Goal: Task Accomplishment & Management: Complete application form

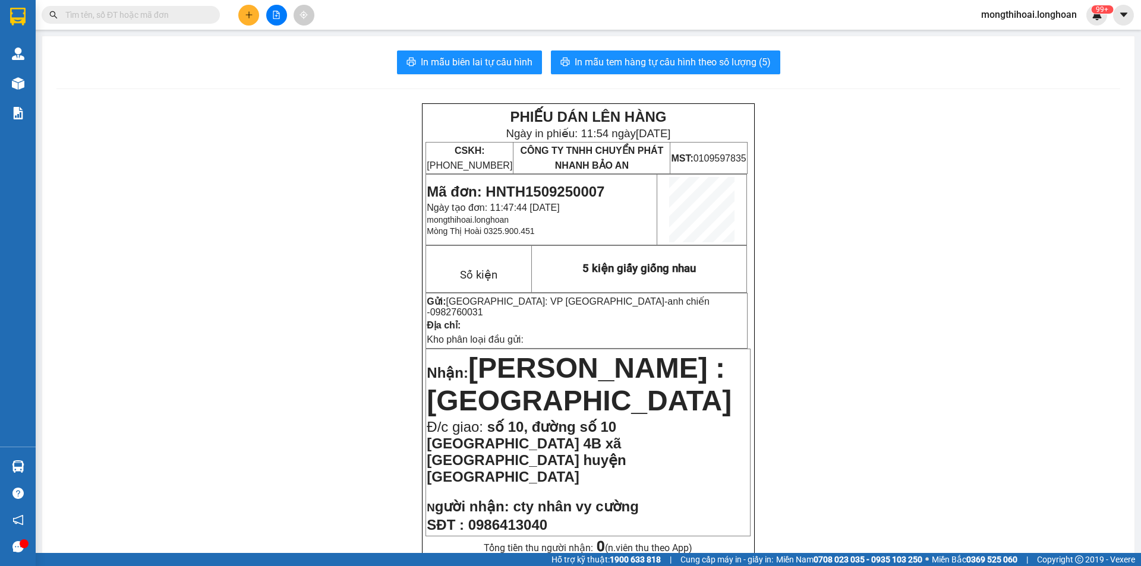
scroll to position [70, 0]
click at [180, 11] on input "text" at bounding box center [135, 14] width 140 height 13
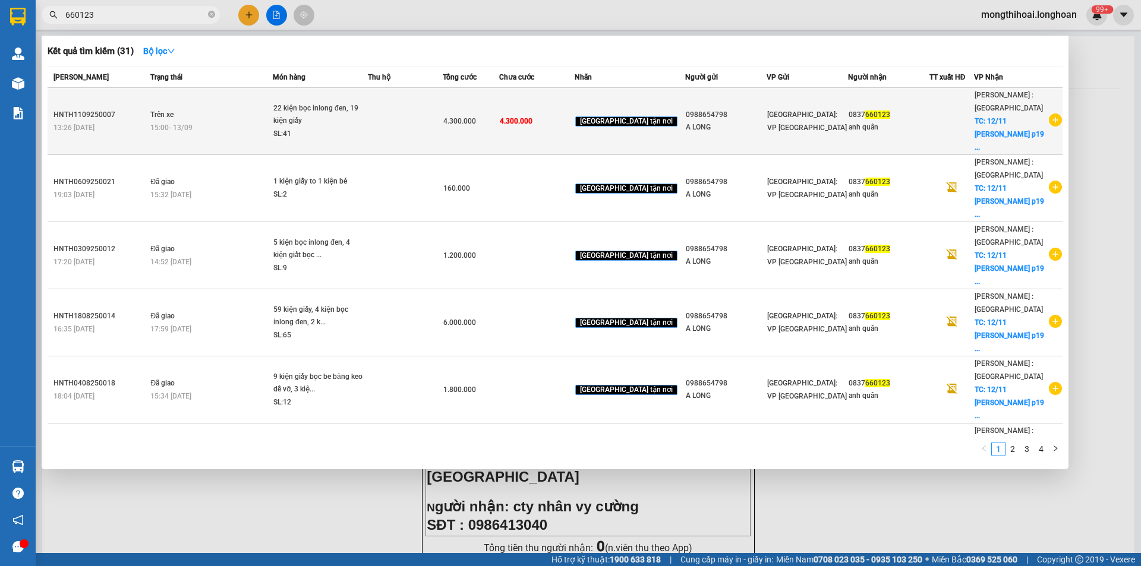
type input "660123"
click at [390, 128] on td at bounding box center [405, 121] width 75 height 67
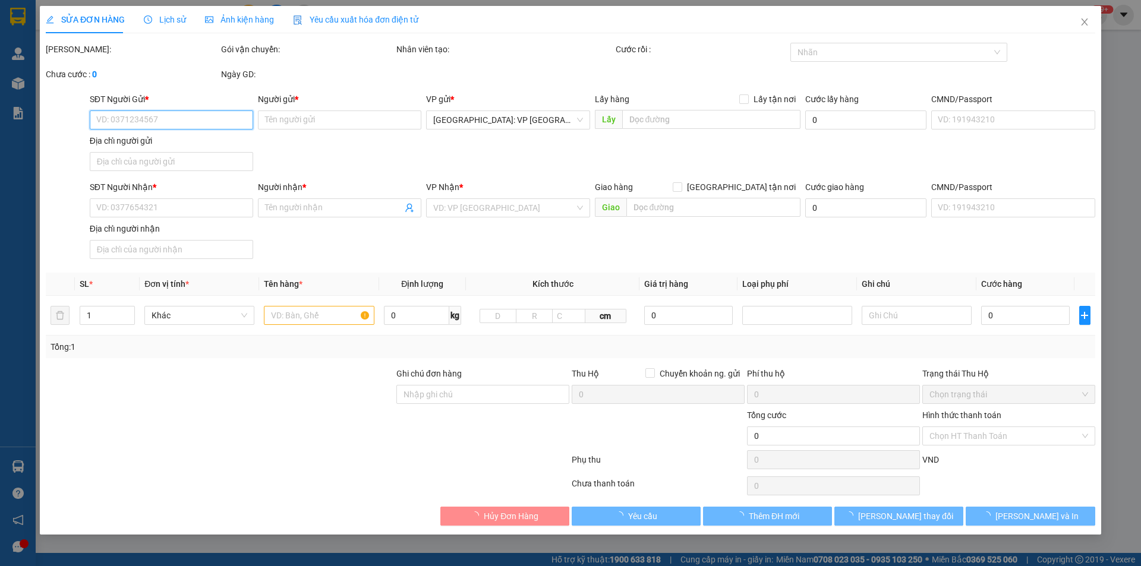
type input "0988654798"
type input "A LONG"
type input "0837660123"
type input "anh quân"
checkbox input "true"
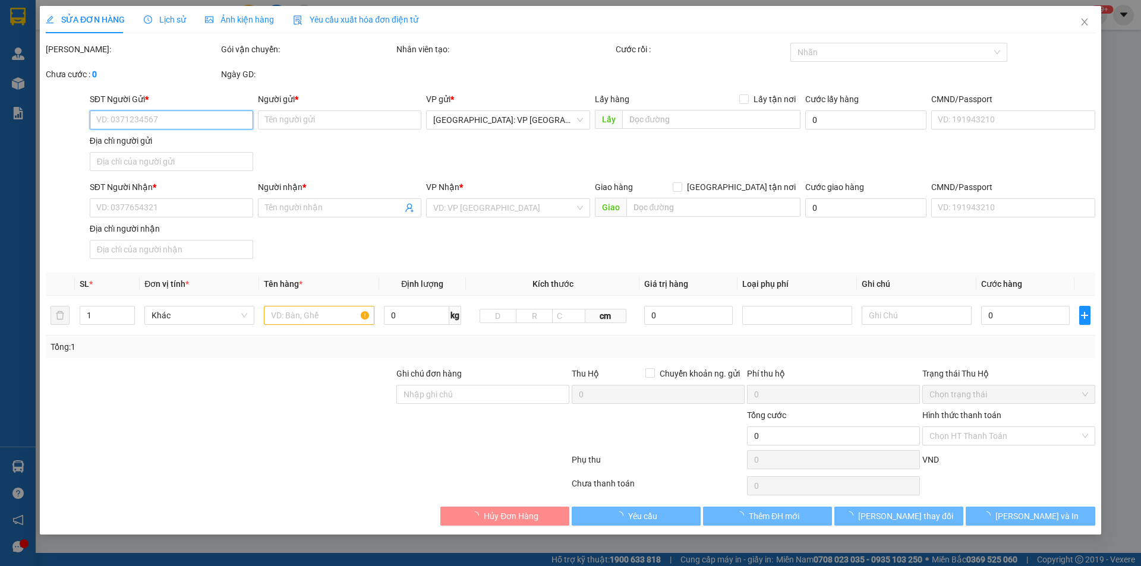
type input "12/11 [PERSON_NAME] p19 bình thạch hcm"
type input "4.300.000"
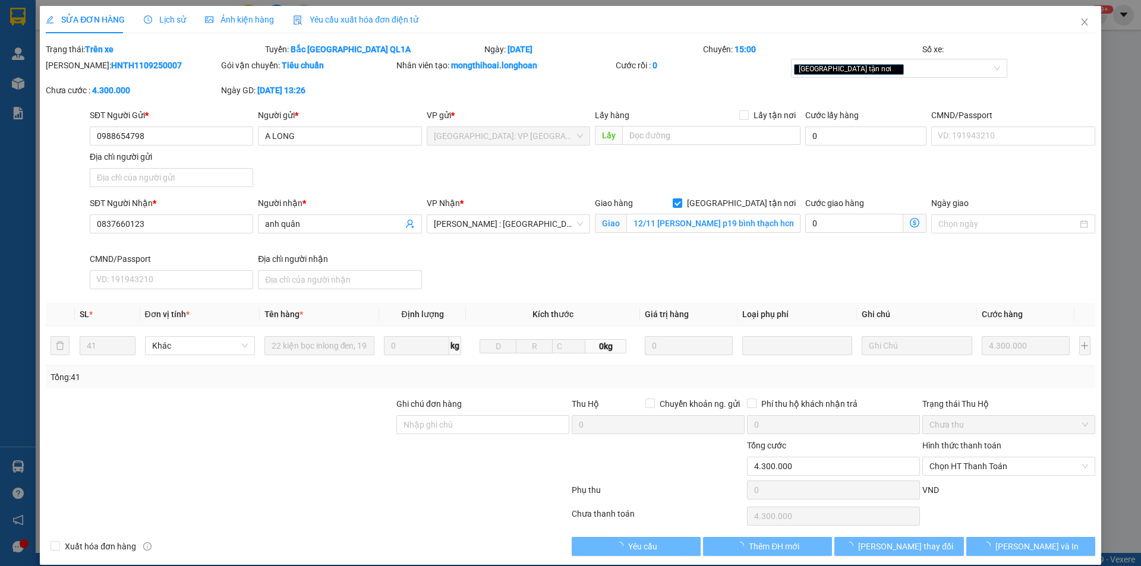
drag, startPoint x: 175, startPoint y: 23, endPoint x: 506, endPoint y: 30, distance: 331.0
click at [175, 23] on span "Lịch sử" at bounding box center [165, 20] width 42 height 10
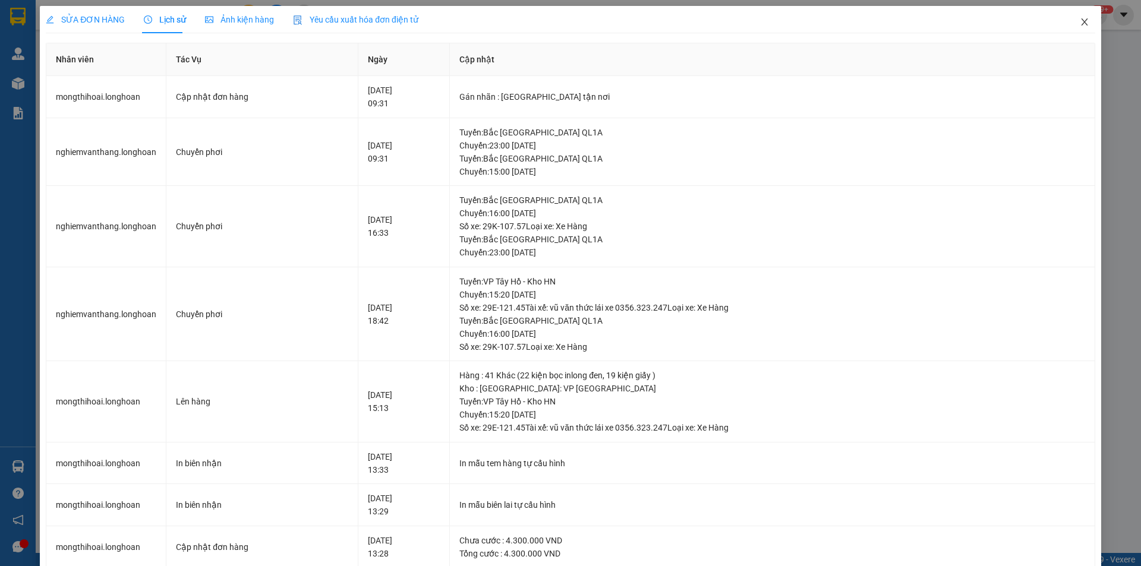
click at [1081, 18] on span "Close" at bounding box center [1084, 22] width 33 height 33
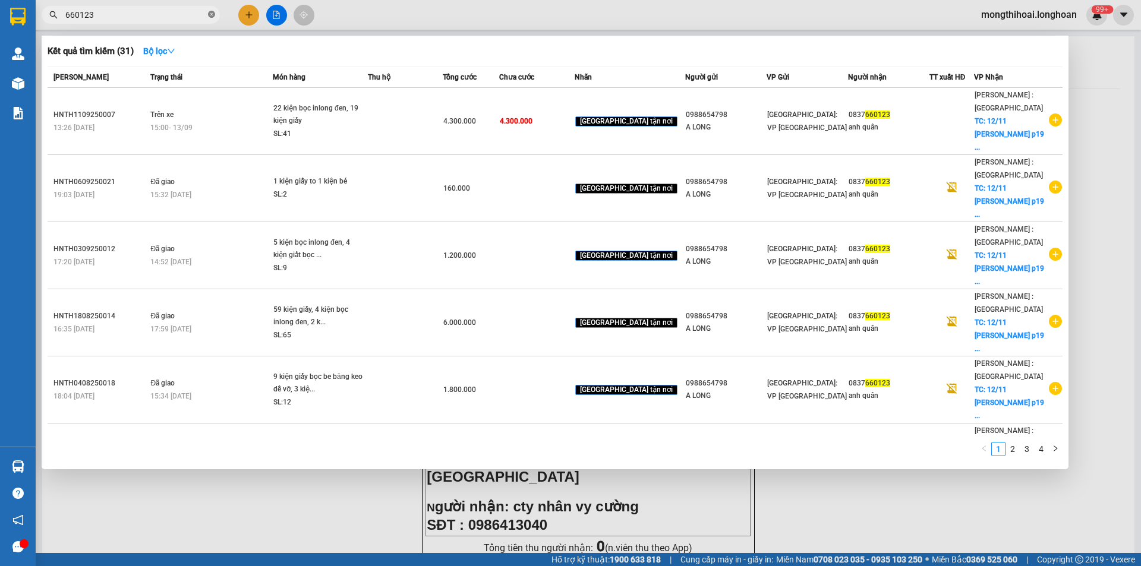
click at [210, 14] on icon "close-circle" at bounding box center [211, 14] width 7 height 7
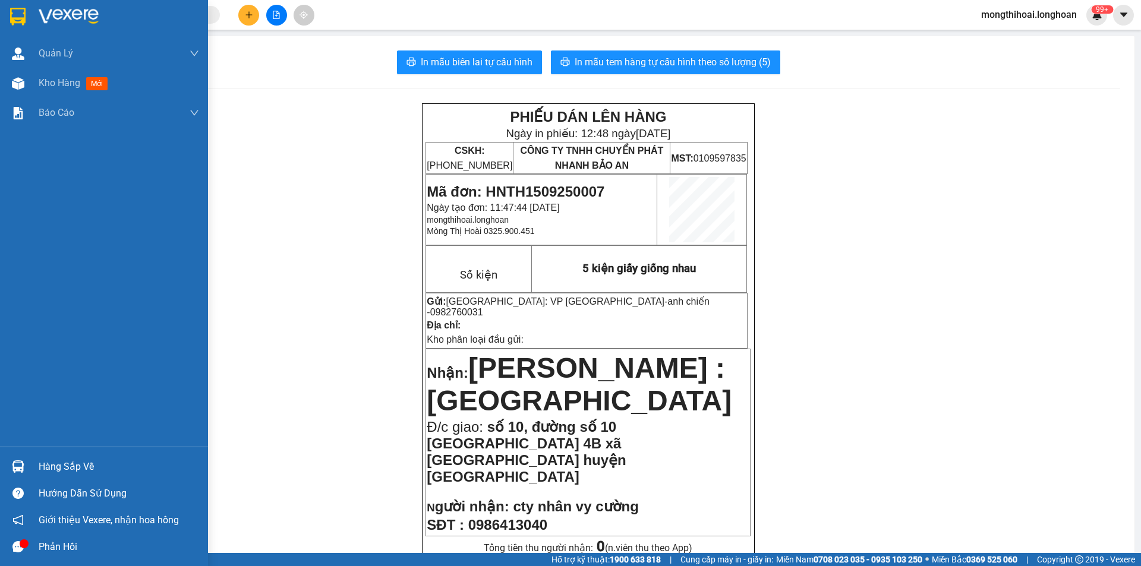
click at [4, 15] on div at bounding box center [104, 19] width 208 height 39
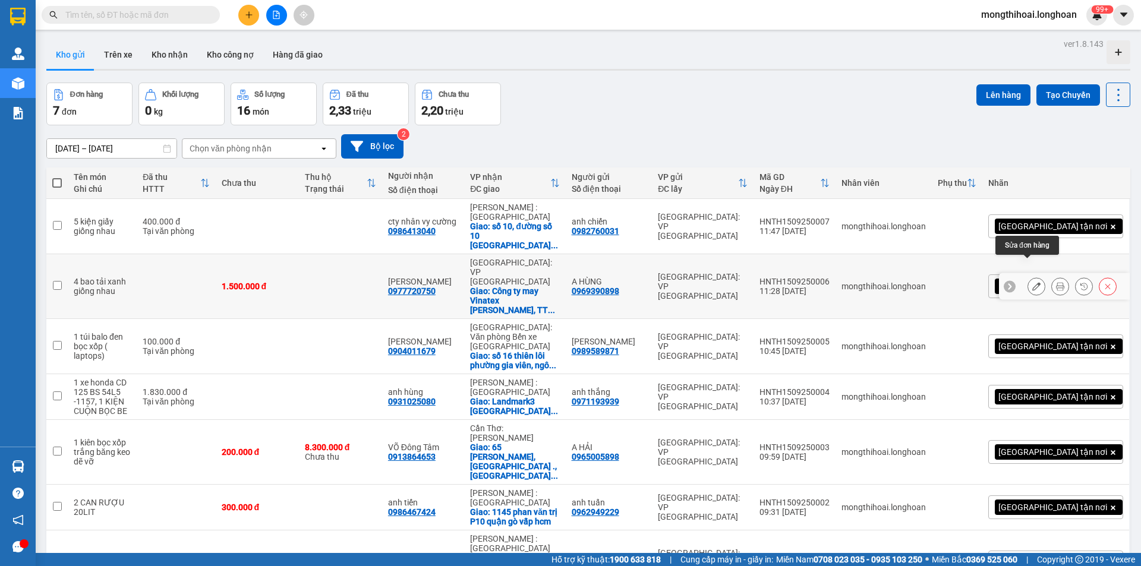
click at [1032, 282] on icon at bounding box center [1036, 286] width 8 height 8
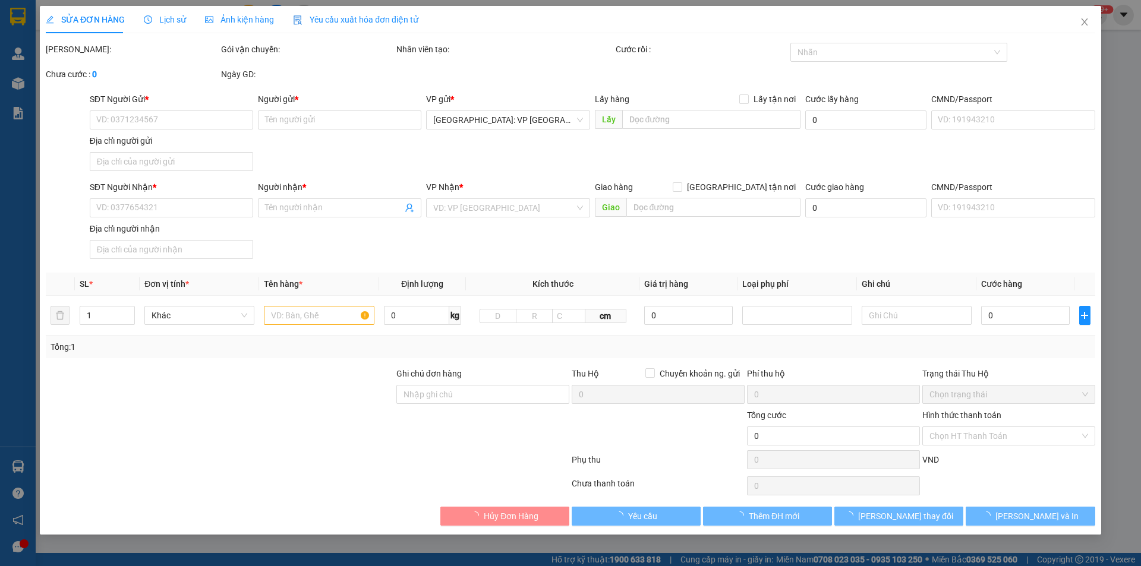
type input "0969390898"
type input "A HÙNG"
type input "0977720750"
type input "[PERSON_NAME]"
checkbox input "true"
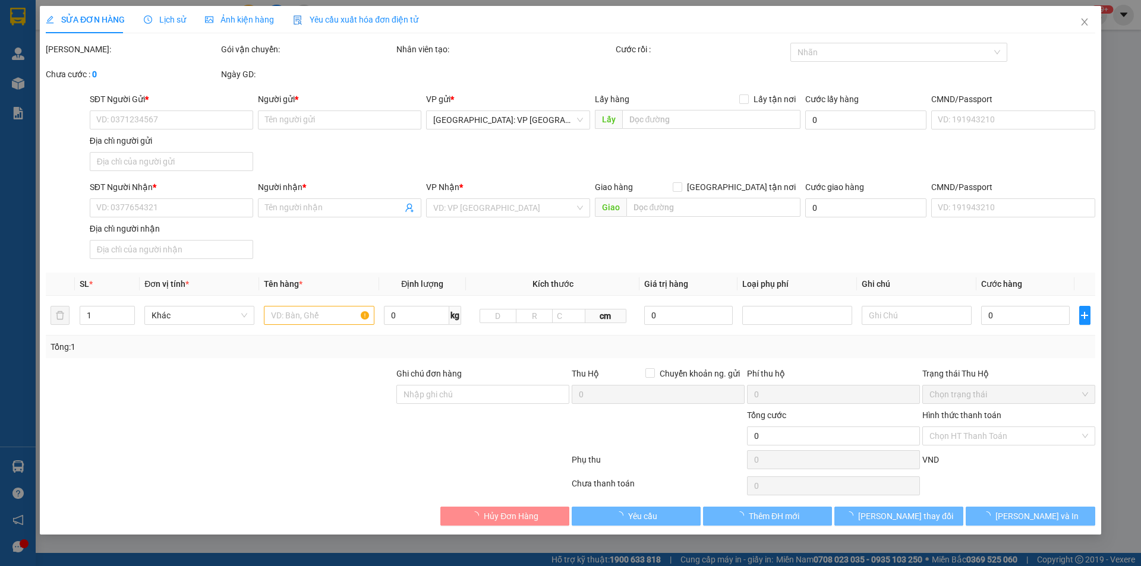
type input "Công ty may Vinatex [PERSON_NAME], [GEOGRAPHIC_DATA], [GEOGRAPHIC_DATA], [GEOGR…"
type input "1.500.000"
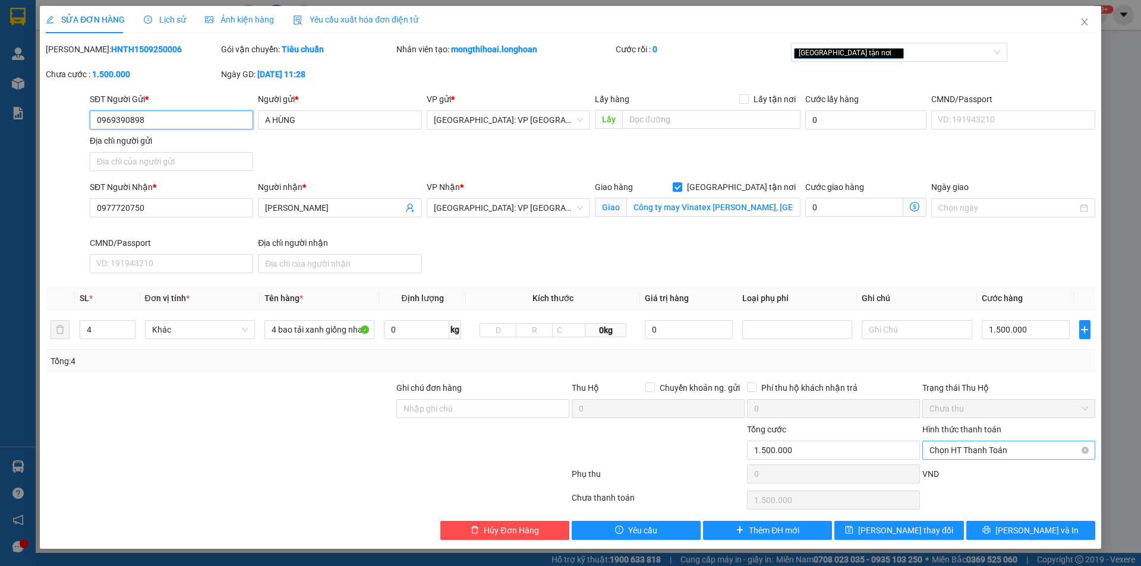
click at [974, 447] on span "Chọn HT Thanh Toán" at bounding box center [1008, 450] width 159 height 18
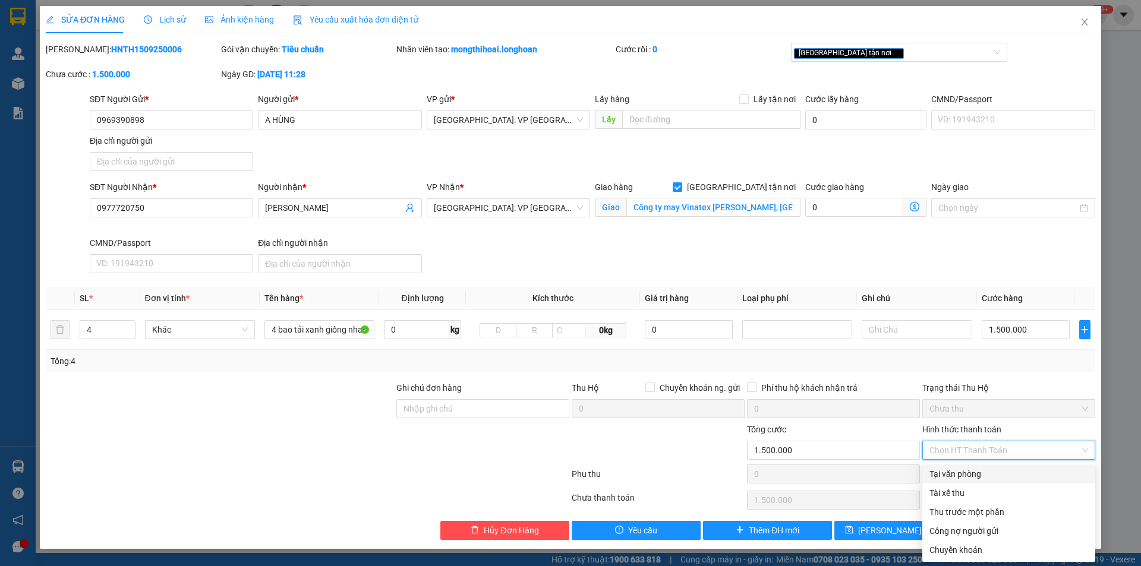
click at [962, 473] on div "Tại văn phòng" at bounding box center [1008, 474] width 159 height 13
type input "0"
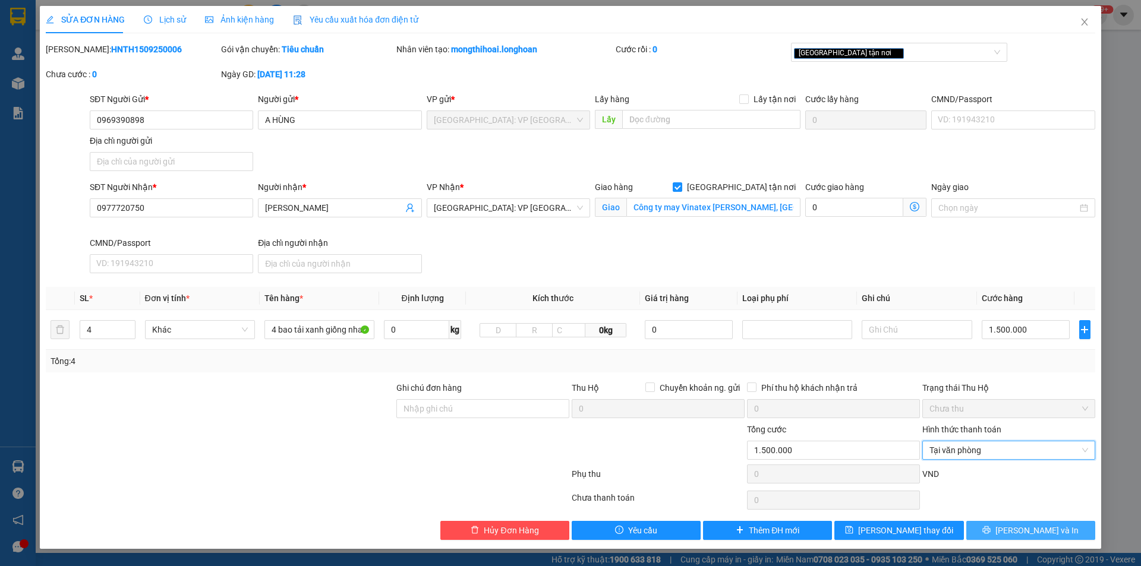
click at [1005, 525] on button "[PERSON_NAME] và In" at bounding box center [1030, 530] width 129 height 19
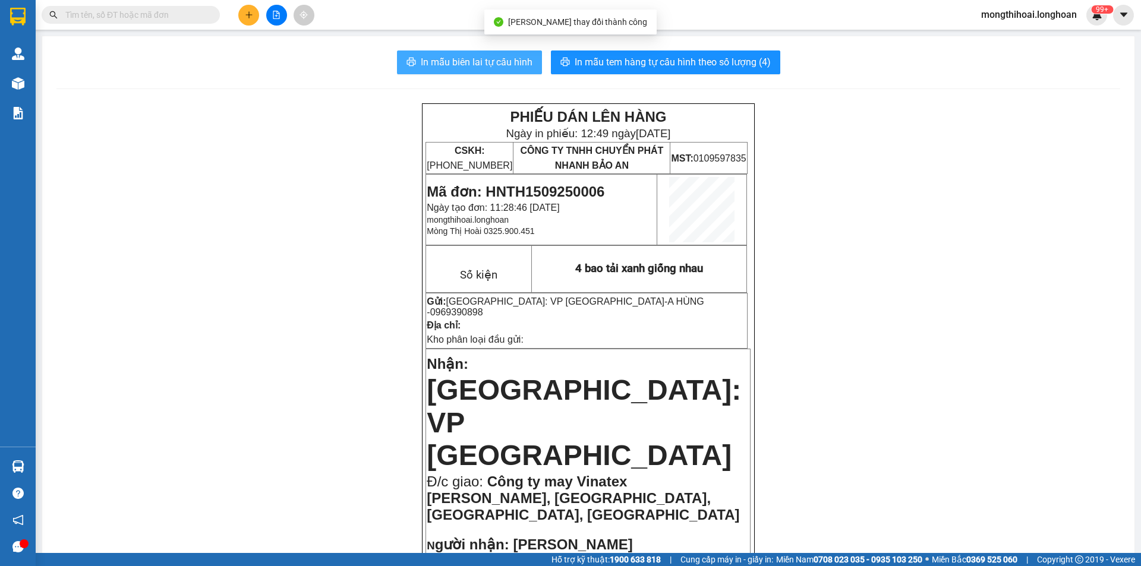
click at [501, 66] on span "In mẫu biên lai tự cấu hình" at bounding box center [477, 62] width 112 height 15
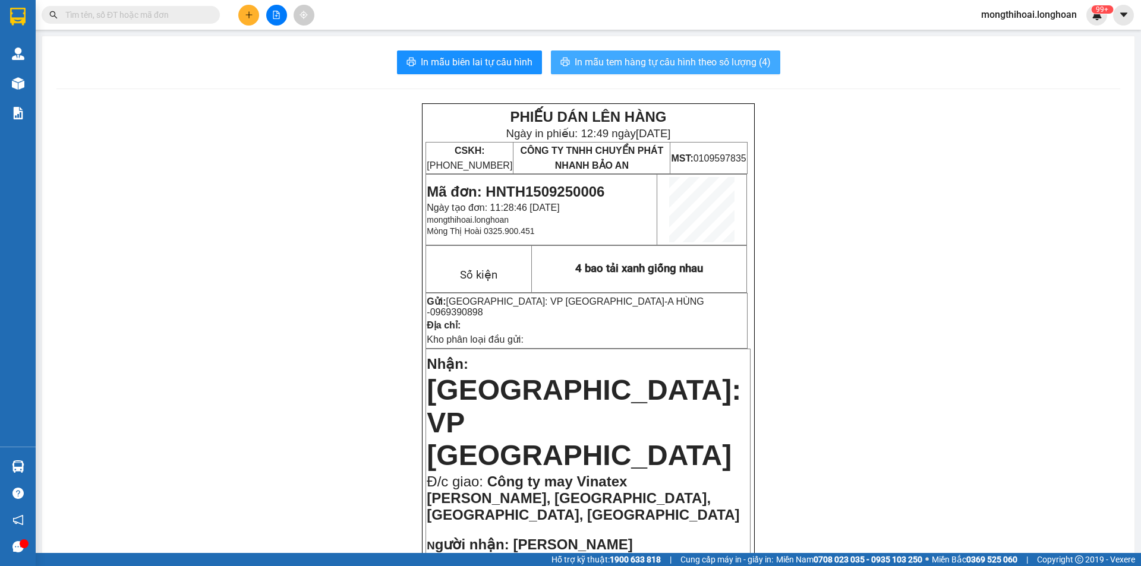
click at [645, 59] on span "In mẫu tem hàng tự cấu hình theo số lượng (4)" at bounding box center [673, 62] width 196 height 15
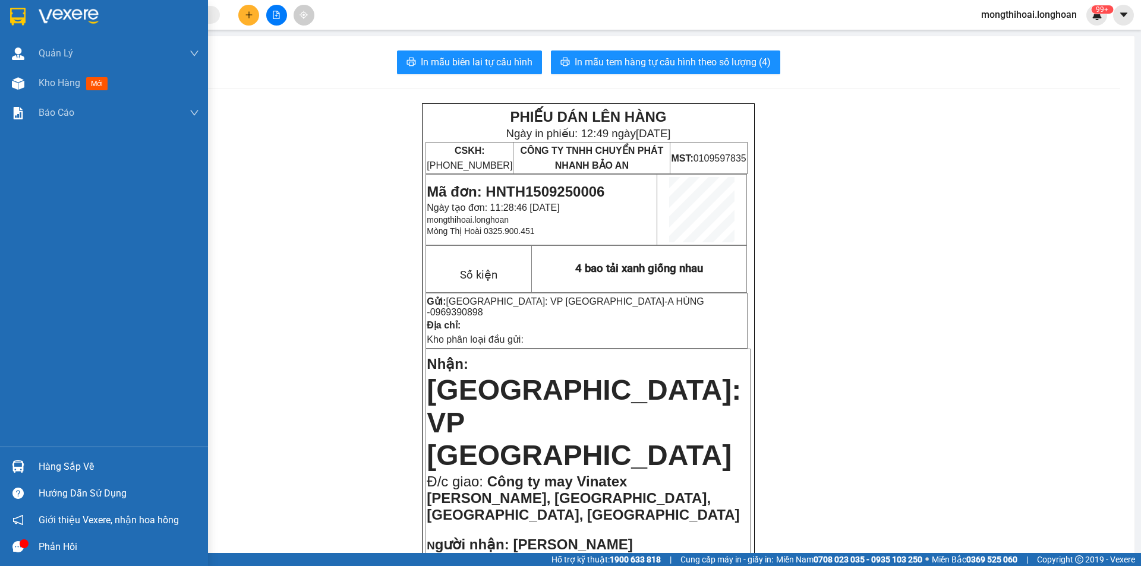
click at [0, 10] on div at bounding box center [104, 19] width 208 height 39
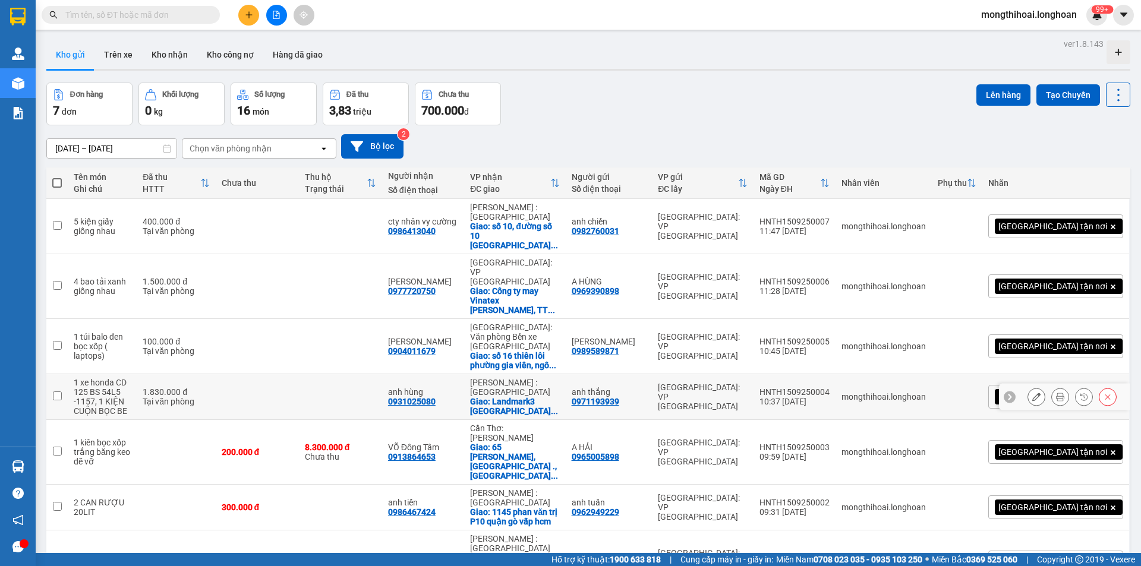
click at [1032, 393] on icon at bounding box center [1036, 397] width 8 height 8
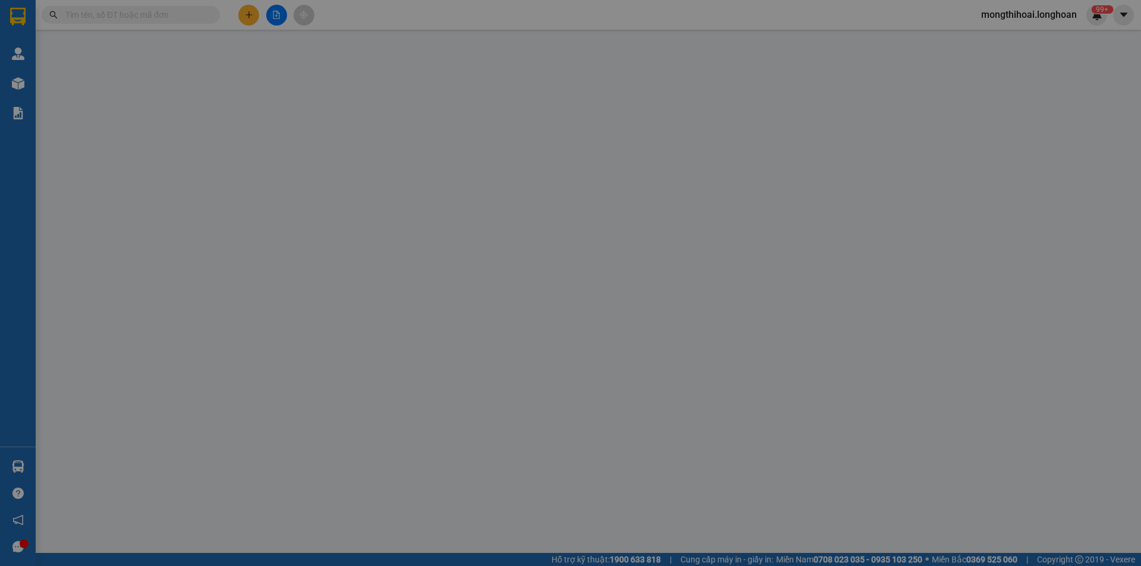
type input "0971193939"
type input "anh thắng"
type input "0931025080"
type input "anh hùng"
checkbox input "true"
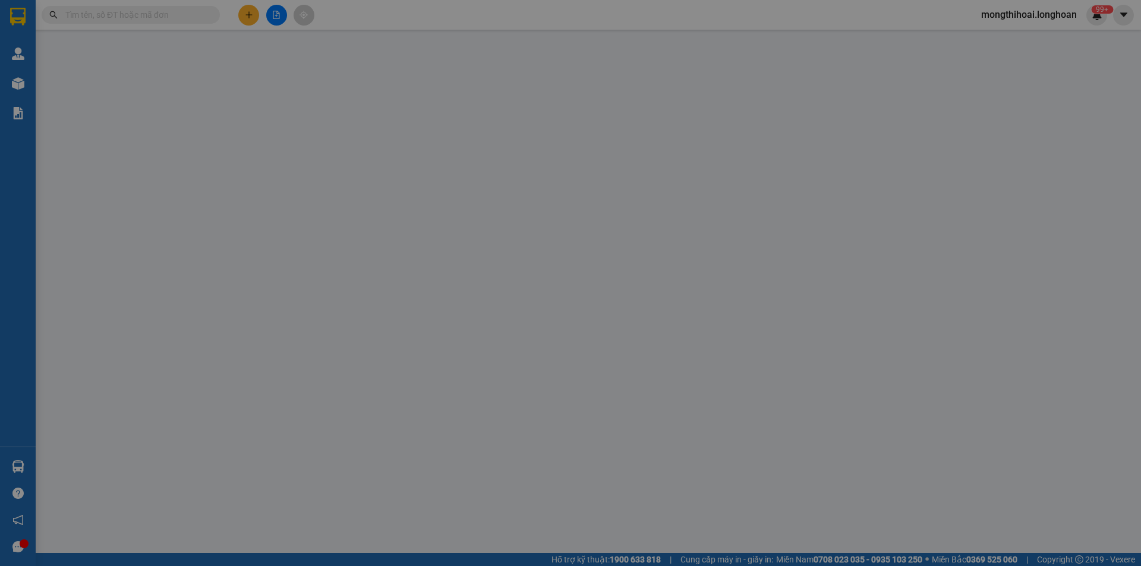
type input "Landmark3 [GEOGRAPHIC_DATA] [GEOGRAPHIC_DATA]"
type input "1 chìa khoá quấn tay lái, 1 CVET"
type input "1.830.000"
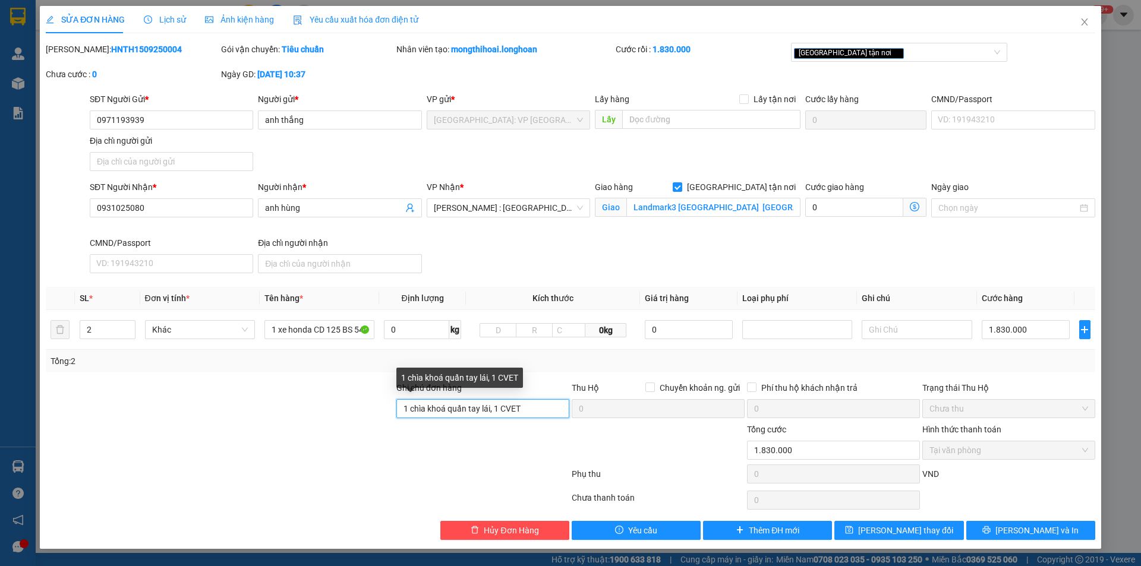
click at [540, 413] on input "1 chìa khoá quấn tay lái, 1 CVET" at bounding box center [482, 408] width 173 height 19
click at [497, 409] on input "1 chìa khoá quấn tay lái, 1càvet dán gần bill" at bounding box center [482, 408] width 173 height 19
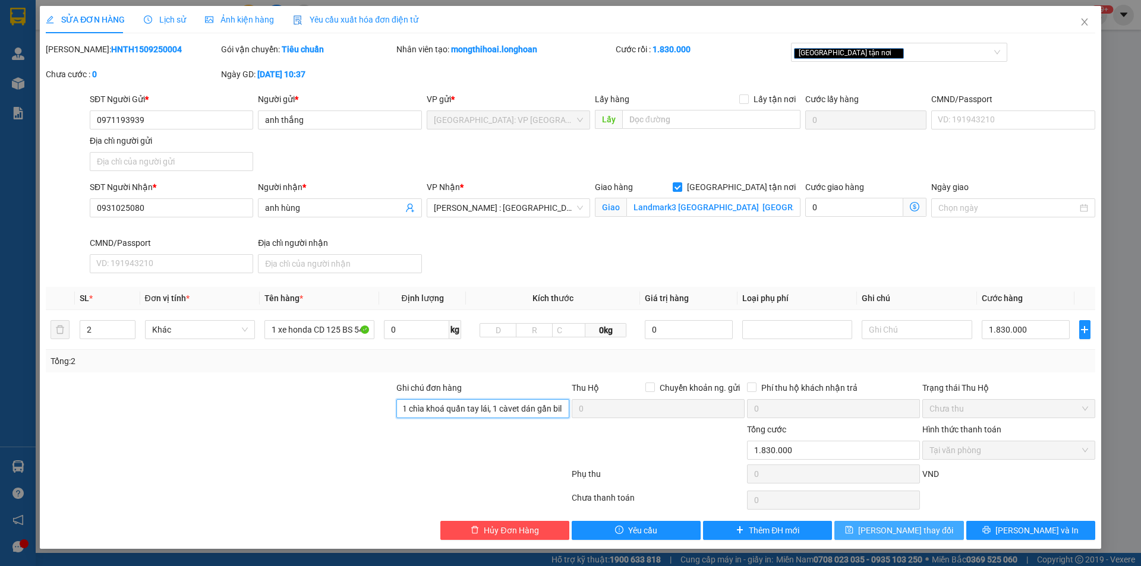
type input "1 chìa khoá quấn tay lái, 1 càvet dán gần bill"
drag, startPoint x: 894, startPoint y: 531, endPoint x: 901, endPoint y: 504, distance: 27.5
click at [894, 531] on span "[PERSON_NAME] thay đổi" at bounding box center [905, 530] width 95 height 13
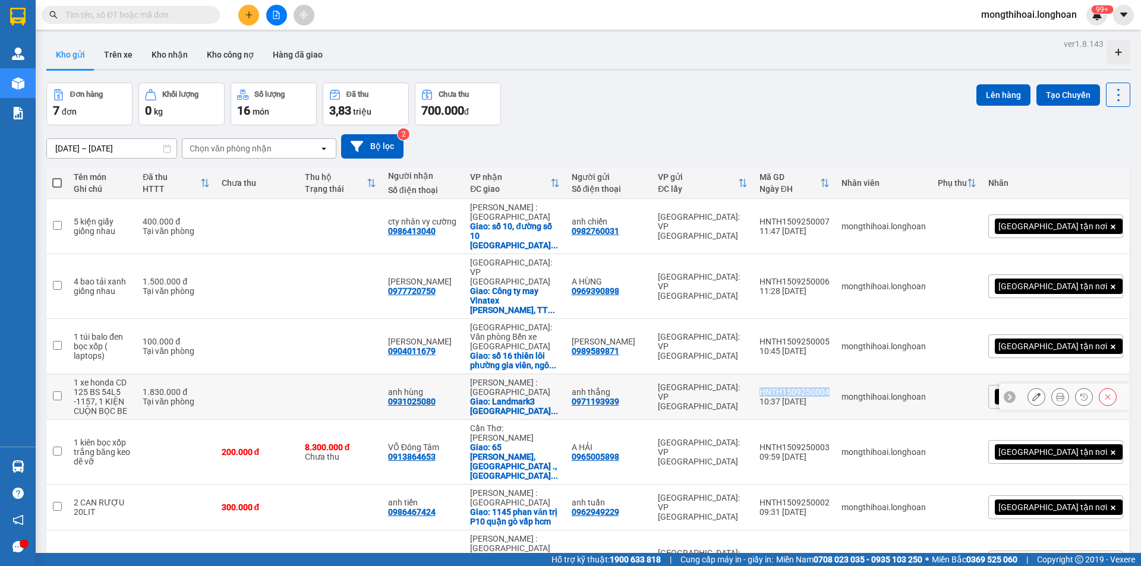
drag, startPoint x: 814, startPoint y: 353, endPoint x: 883, endPoint y: 353, distance: 69.5
click at [835, 374] on td "HNTH1509250004 10:37 [DATE]" at bounding box center [794, 397] width 82 height 46
checkbox input "true"
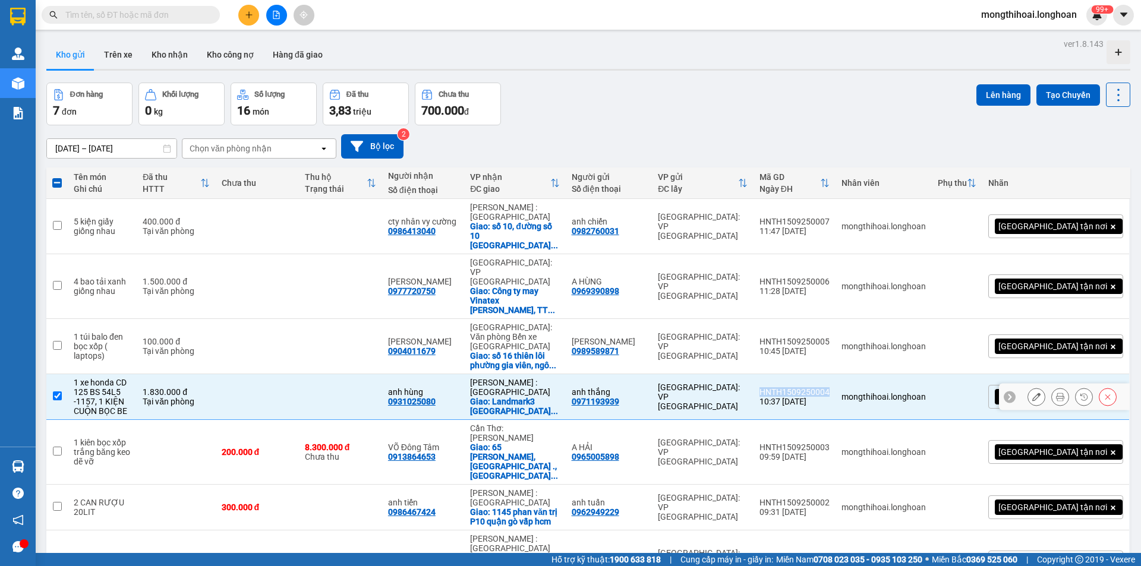
copy div "HNTH1509250004"
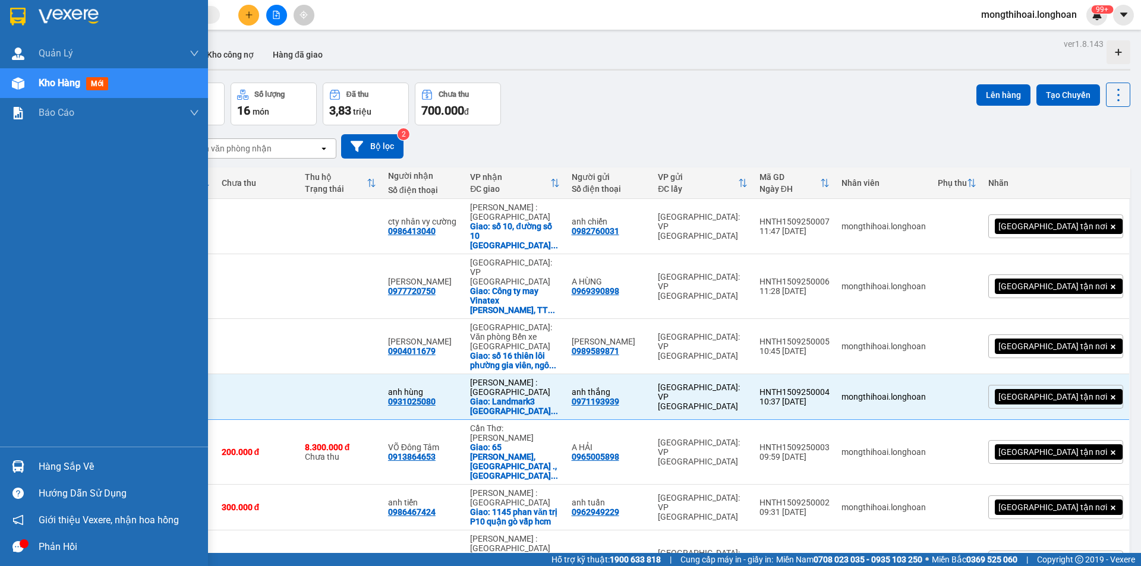
drag, startPoint x: 2, startPoint y: 5, endPoint x: 13, endPoint y: 1, distance: 11.5
click at [8, 2] on div at bounding box center [104, 19] width 208 height 39
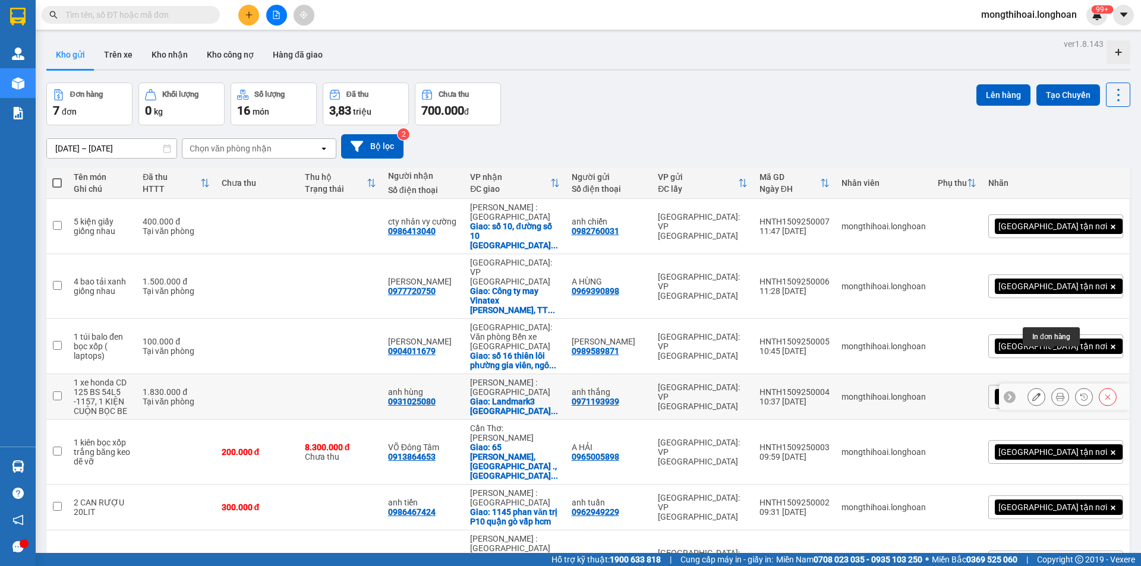
click at [1055, 387] on button at bounding box center [1060, 397] width 17 height 21
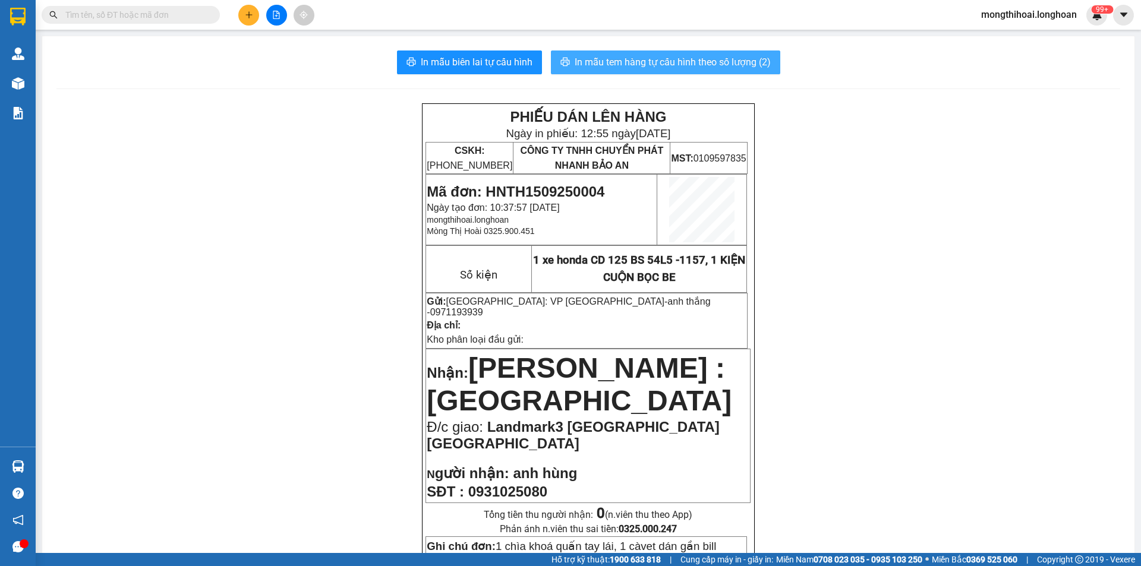
click at [733, 58] on span "In mẫu tem hàng tự cấu hình theo số lượng (2)" at bounding box center [673, 62] width 196 height 15
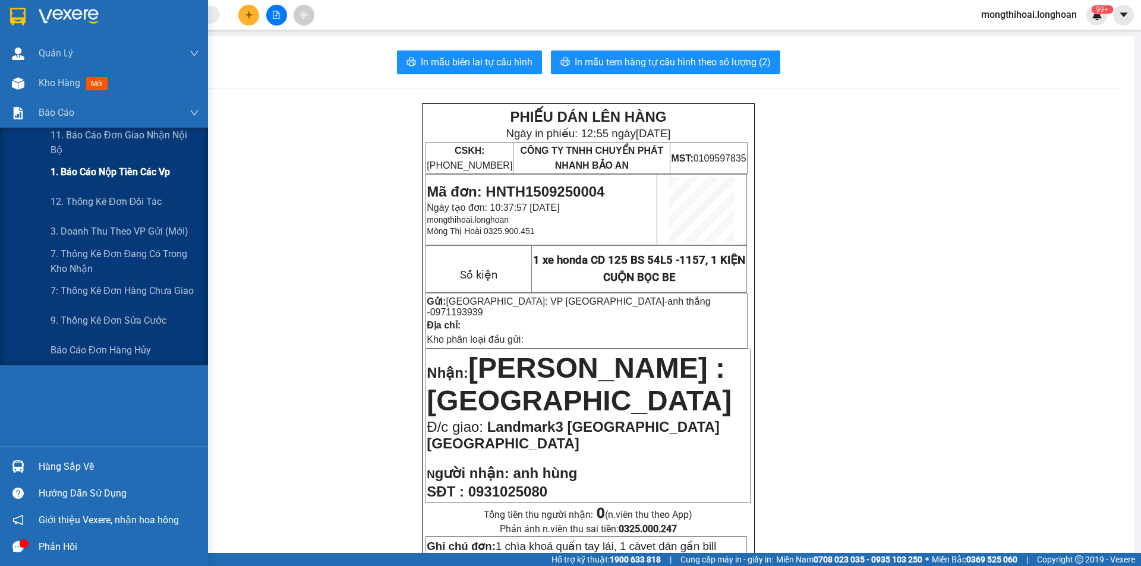
click at [92, 168] on span "1. Báo cáo nộp tiền các vp" at bounding box center [110, 172] width 119 height 15
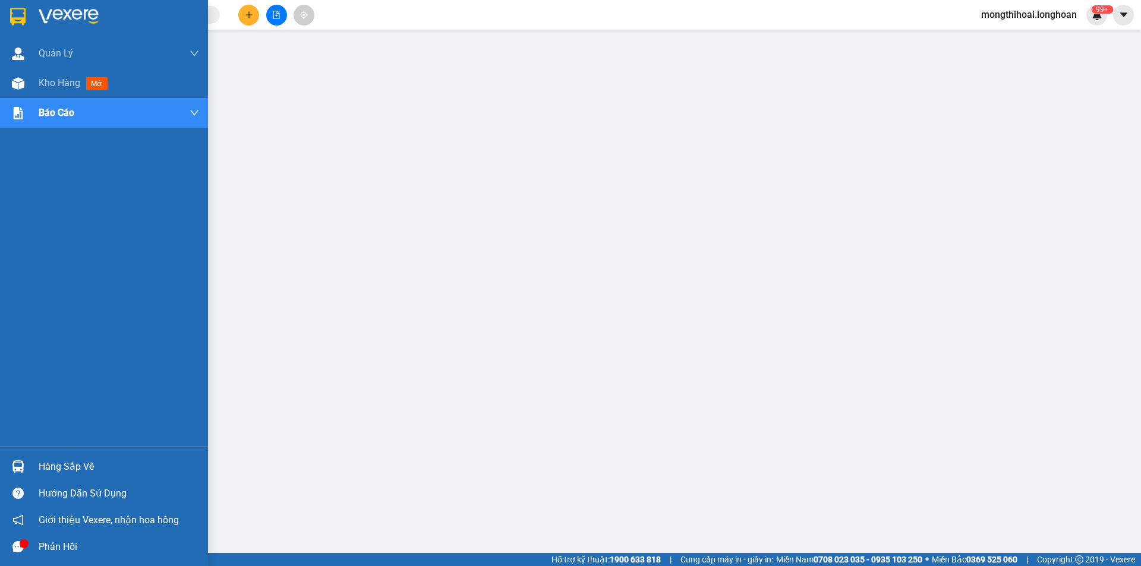
drag, startPoint x: 0, startPoint y: 11, endPoint x: 54, endPoint y: 2, distance: 54.9
click at [6, 10] on div at bounding box center [104, 19] width 208 height 39
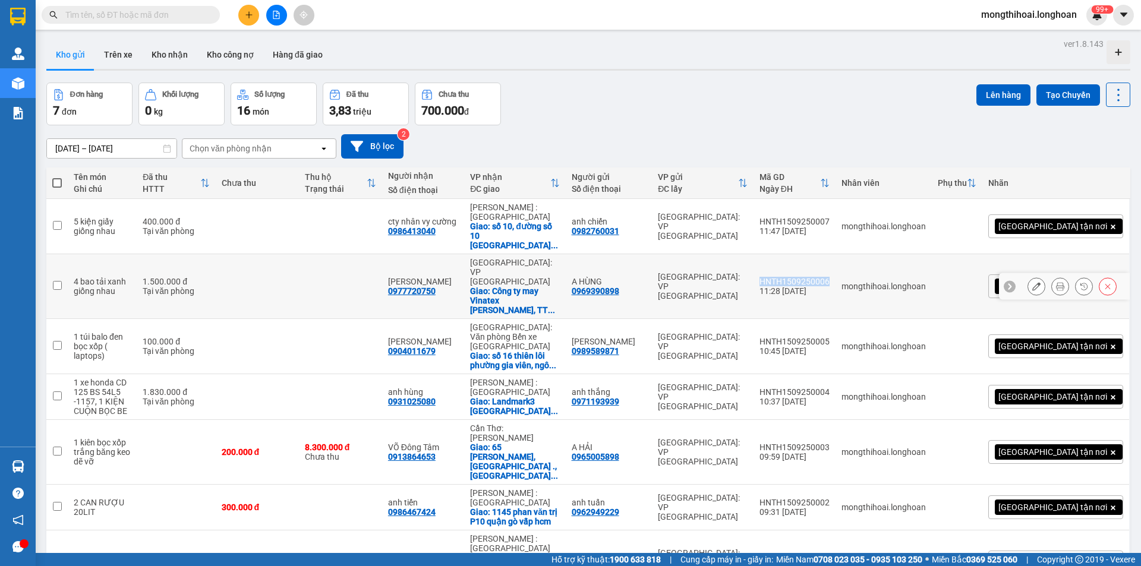
drag, startPoint x: 820, startPoint y: 257, endPoint x: 885, endPoint y: 259, distance: 65.4
click at [835, 259] on td "HNTH1509250006 11:28 [DATE]" at bounding box center [794, 286] width 82 height 65
checkbox input "true"
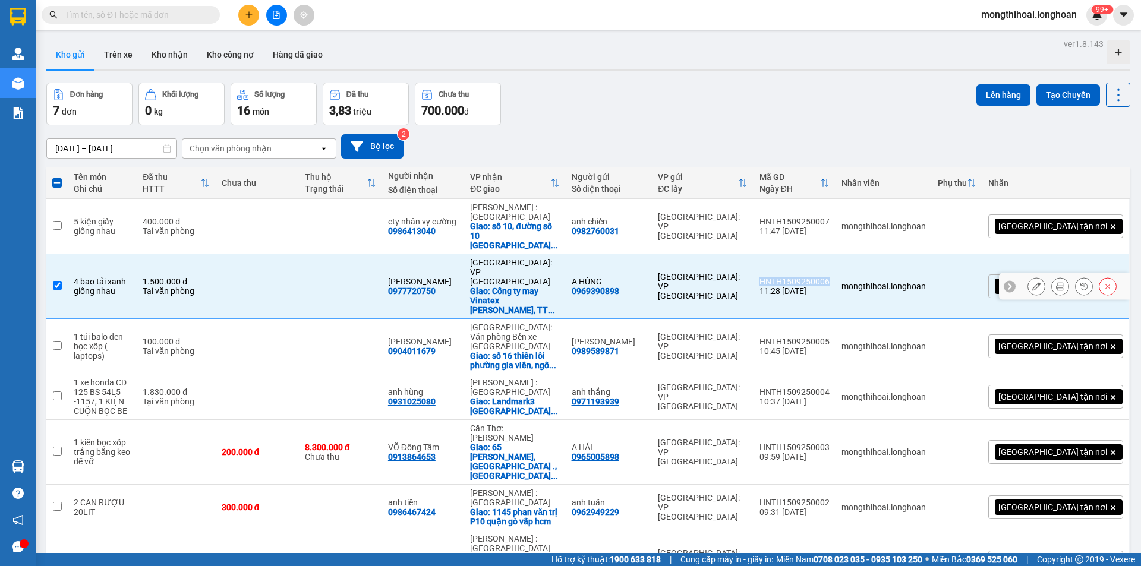
copy div "HNTH1509250006"
